Goal: Task Accomplishment & Management: Complete application form

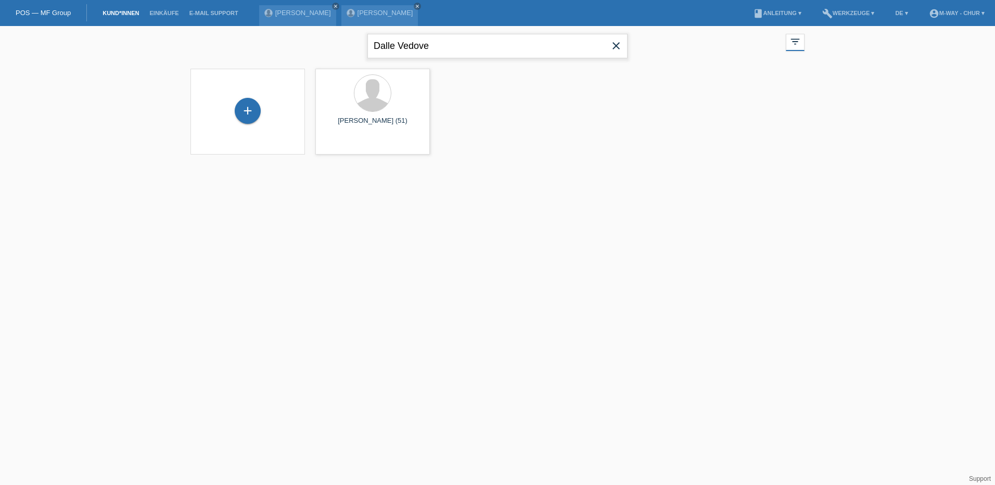
drag, startPoint x: 473, startPoint y: 49, endPoint x: 282, endPoint y: 47, distance: 191.5
click at [283, 47] on div "Dalle Vedove close filter_list view_module Alle Kund*innen anzeigen star Markie…" at bounding box center [497, 44] width 624 height 37
click at [416, 5] on icon "close" at bounding box center [417, 6] width 5 height 5
click at [333, 5] on icon "close" at bounding box center [335, 6] width 5 height 5
click at [118, 15] on link "Kund*innen" at bounding box center [120, 13] width 47 height 6
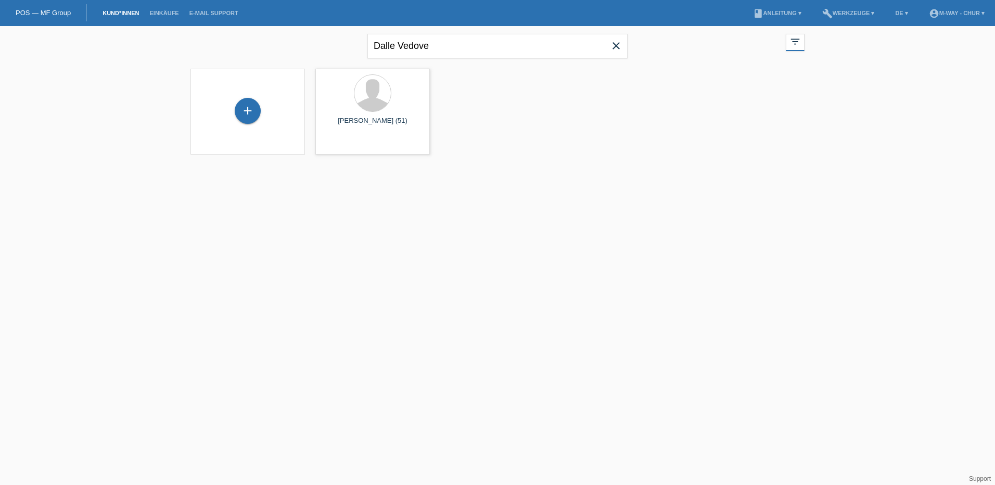
click at [614, 44] on icon "close" at bounding box center [616, 46] width 12 height 12
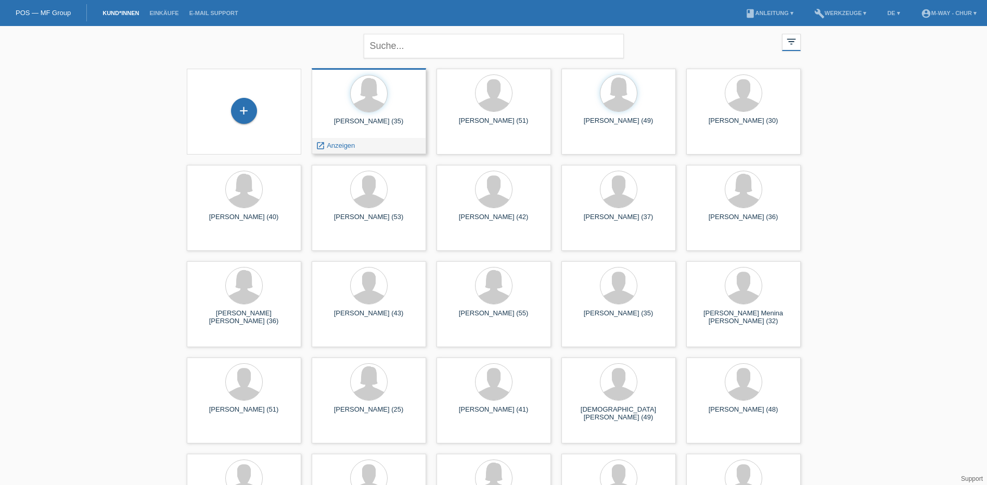
click at [347, 123] on div "Nadine Pazeller (35)" at bounding box center [369, 125] width 98 height 17
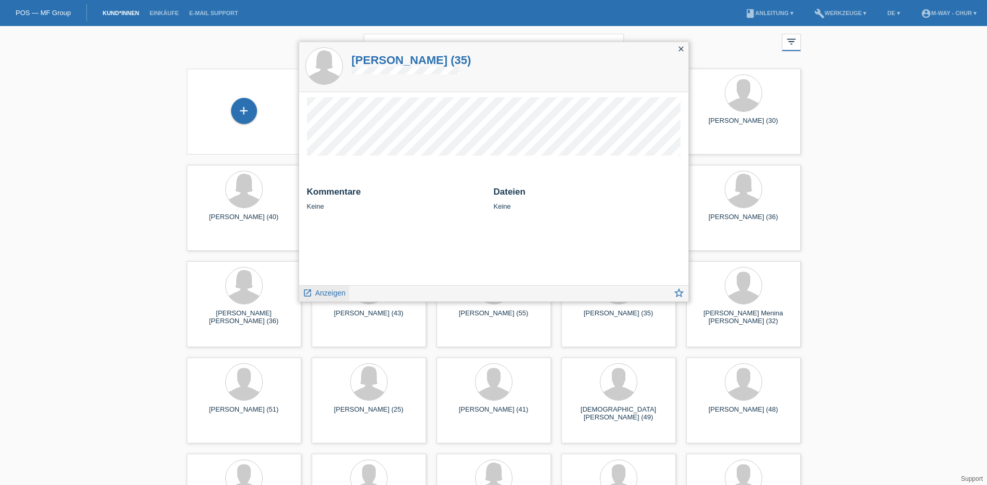
click at [340, 292] on span "Anzeigen" at bounding box center [330, 293] width 30 height 8
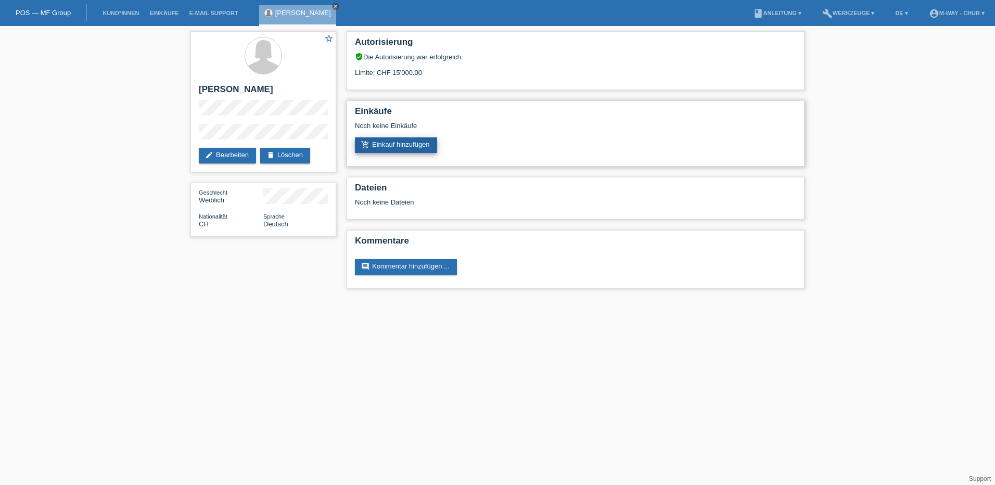
click at [414, 143] on link "add_shopping_cart Einkauf hinzufügen" at bounding box center [396, 145] width 82 height 16
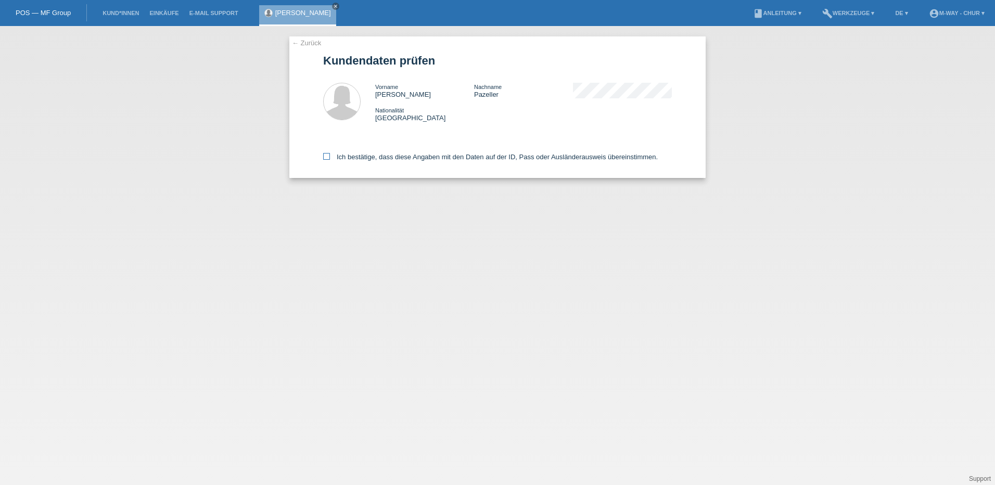
click at [323, 154] on icon at bounding box center [326, 156] width 7 height 7
click at [323, 154] on input "Ich bestätige, dass diese Angaben mit den Daten auf der ID, Pass oder Ausländer…" at bounding box center [326, 156] width 7 height 7
checkbox input "true"
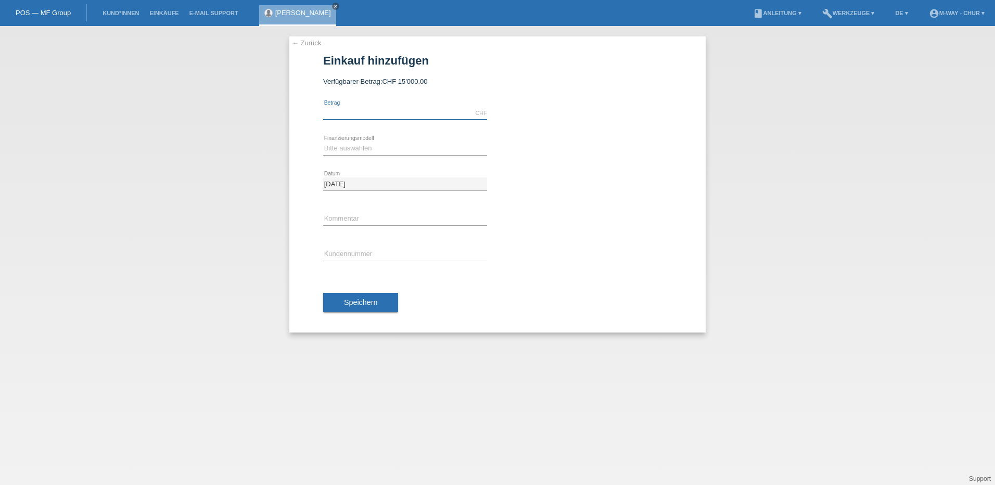
click at [365, 107] on input "text" at bounding box center [405, 113] width 164 height 13
type input "3000.00"
click at [356, 148] on select "Bitte auswählen Fixe Raten Kauf auf Rechnung mit Teilzahlungsoption" at bounding box center [405, 148] width 164 height 12
select select "77"
click at [323, 142] on select "Bitte auswählen Fixe Raten Kauf auf Rechnung mit Teilzahlungsoption" at bounding box center [405, 148] width 164 height 12
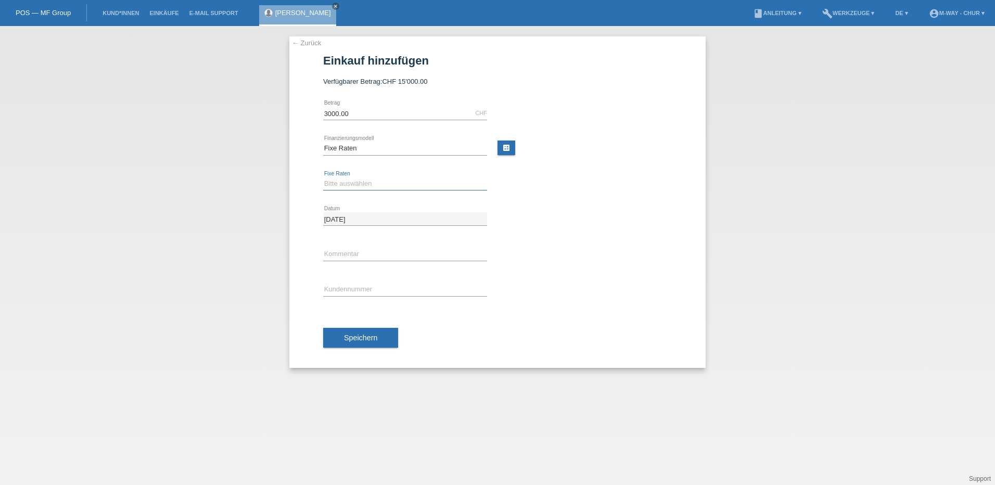
click at [341, 186] on select "Bitte auswählen 4 Raten 5 Raten 6 Raten 7 Raten 8 Raten 9 Raten 10 Raten 11 Rat…" at bounding box center [405, 183] width 164 height 12
select select "172"
click at [323, 177] on select "Bitte auswählen 4 Raten 5 Raten 6 Raten 7 Raten 8 Raten 9 Raten 10 Raten 11 Rat…" at bounding box center [405, 183] width 164 height 12
click at [357, 252] on input "text" at bounding box center [405, 254] width 164 height 13
type input "Beleg 30987"
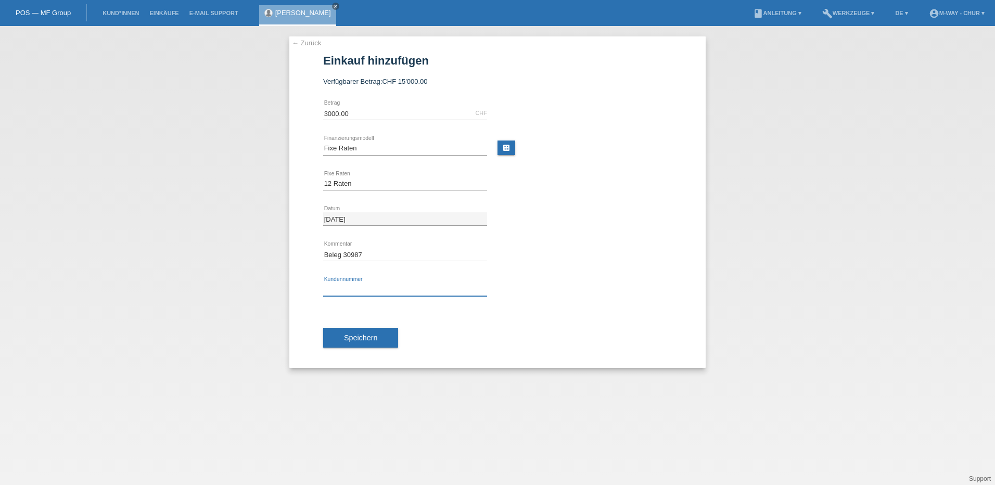
click at [368, 285] on input "text" at bounding box center [405, 289] width 164 height 13
type input "K173112"
click at [363, 338] on span "Speichern" at bounding box center [360, 338] width 33 height 8
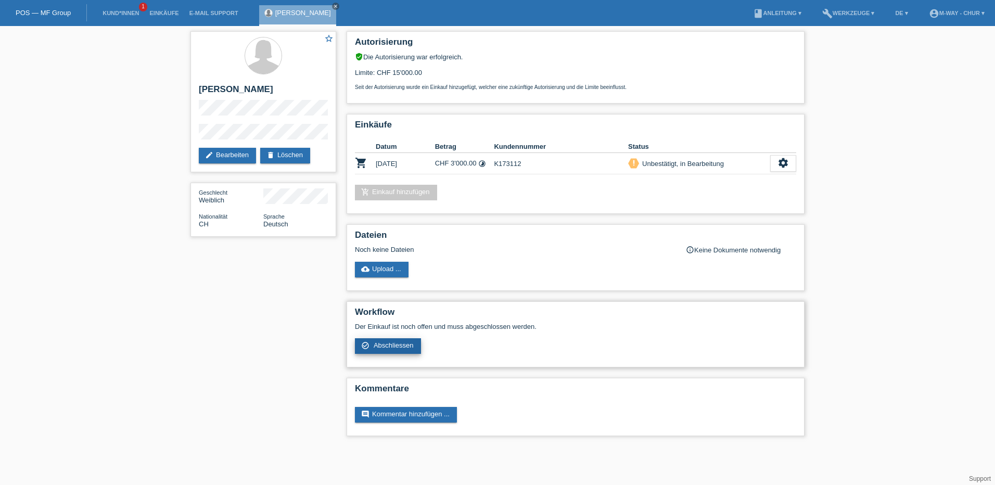
click at [385, 348] on span "Abschliessen" at bounding box center [394, 345] width 40 height 8
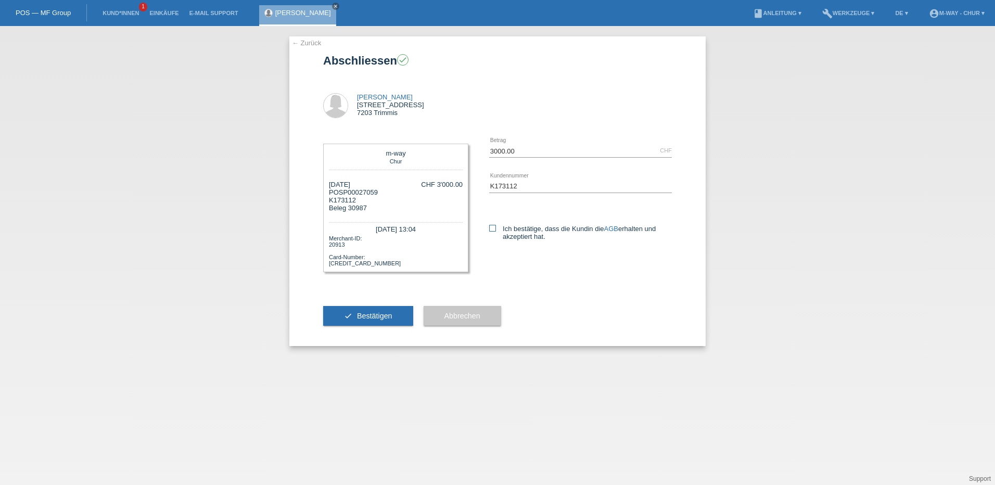
click at [492, 227] on icon at bounding box center [492, 228] width 7 height 7
click at [492, 227] on input "Ich bestätige, dass die Kundin die AGB erhalten und akzeptiert hat." at bounding box center [492, 228] width 7 height 7
checkbox input "true"
click at [363, 316] on span "Bestätigen" at bounding box center [374, 316] width 35 height 8
